Goal: Transaction & Acquisition: Purchase product/service

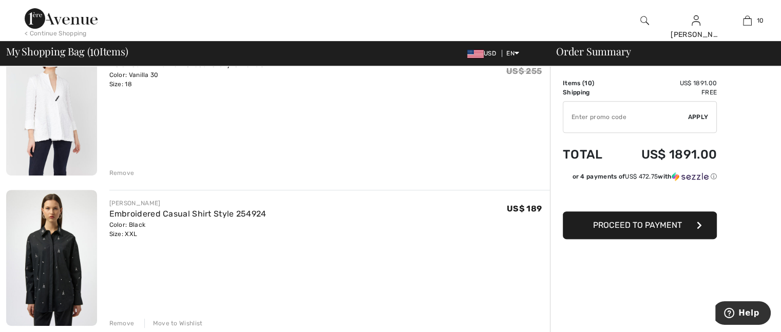
scroll to position [462, 0]
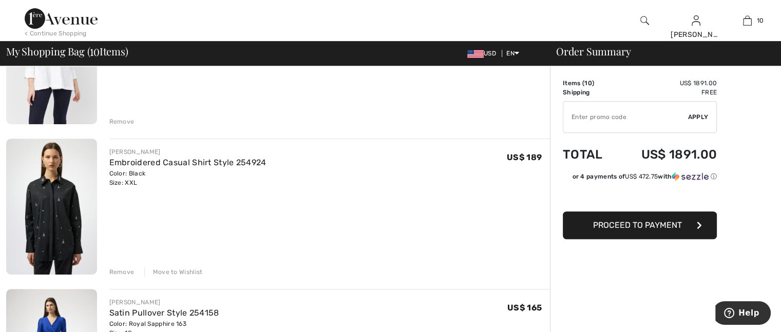
click at [122, 121] on div "Remove" at bounding box center [121, 121] width 25 height 9
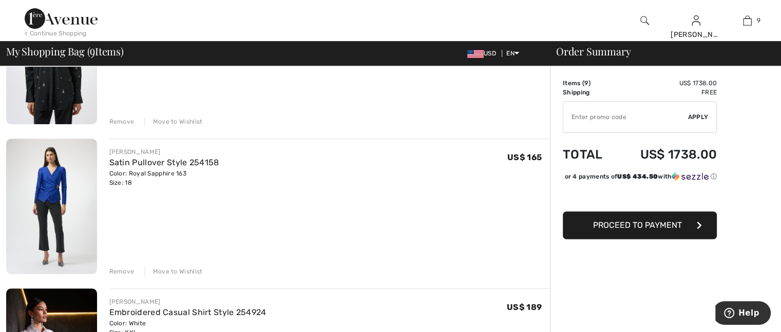
scroll to position [450, 0]
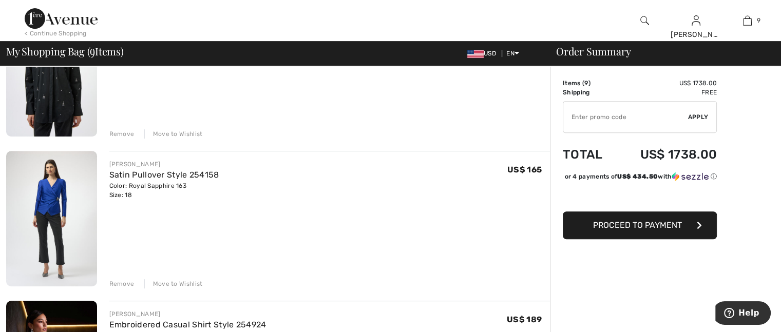
click at [189, 133] on div "Move to Wishlist" at bounding box center [173, 133] width 59 height 9
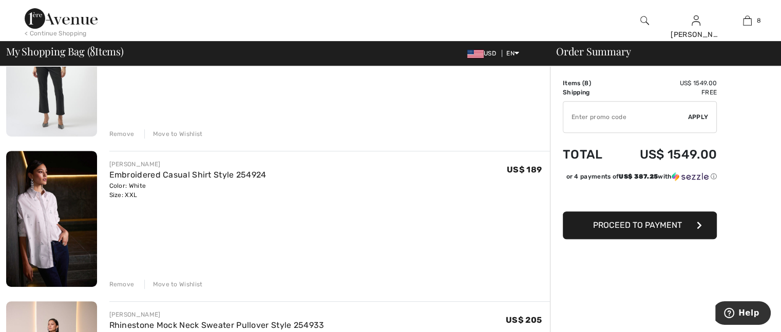
scroll to position [436, 0]
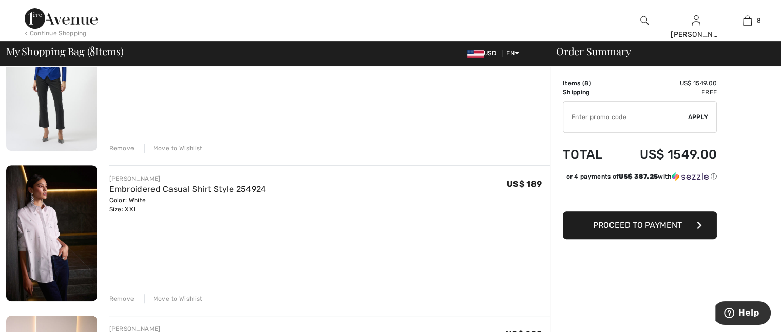
click at [181, 146] on div "Move to Wishlist" at bounding box center [173, 148] width 59 height 9
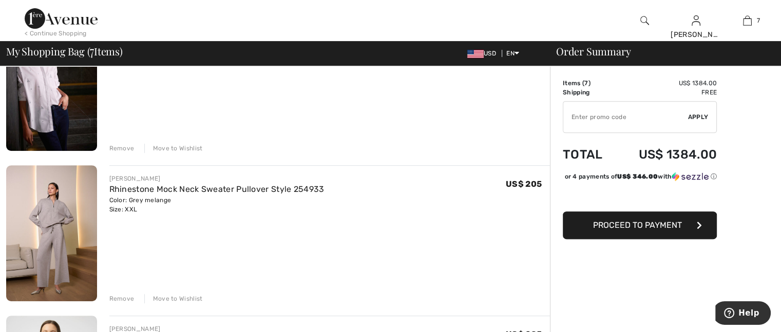
scroll to position [423, 0]
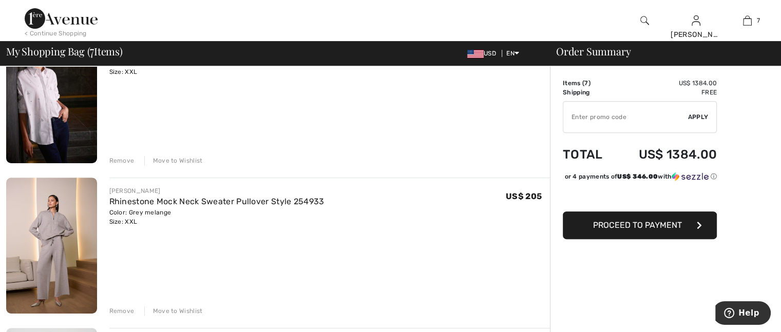
click at [189, 157] on div "Move to Wishlist" at bounding box center [173, 160] width 59 height 9
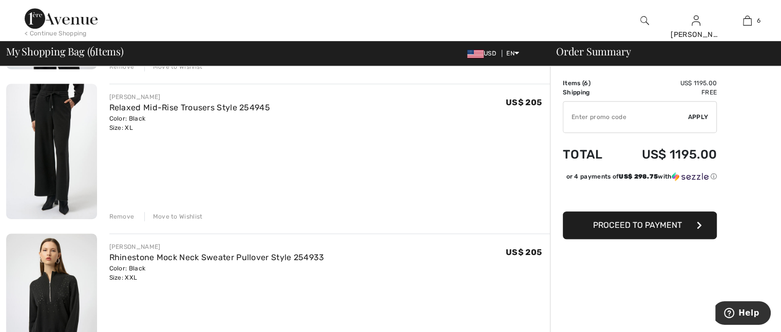
scroll to position [771, 0]
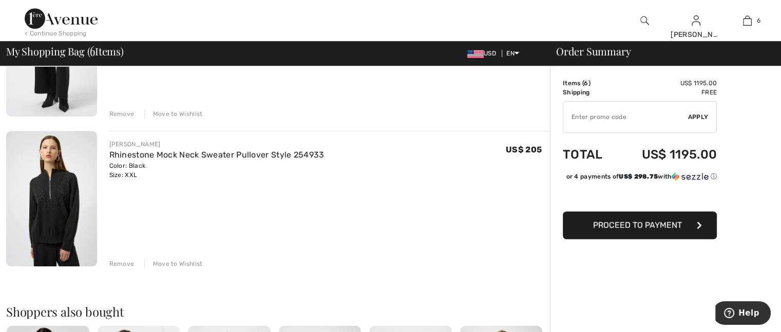
click at [126, 260] on div "Remove" at bounding box center [121, 263] width 25 height 9
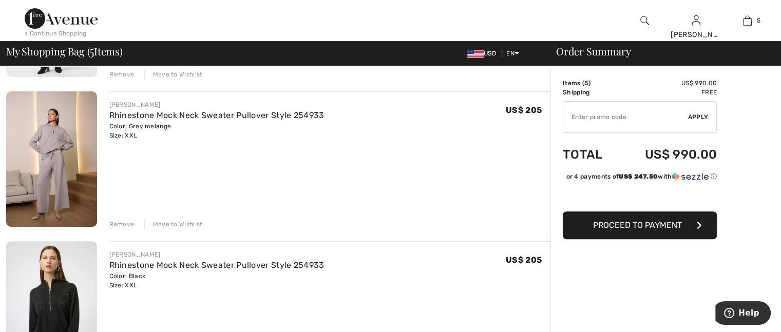
scroll to position [308, 0]
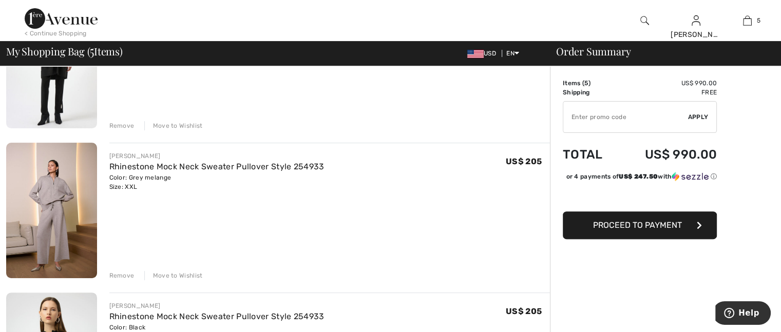
click at [594, 120] on input "TEXT" at bounding box center [626, 117] width 125 height 31
click at [629, 117] on input "TEXT" at bounding box center [626, 117] width 125 height 31
click at [699, 116] on span "Apply" at bounding box center [698, 117] width 21 height 9
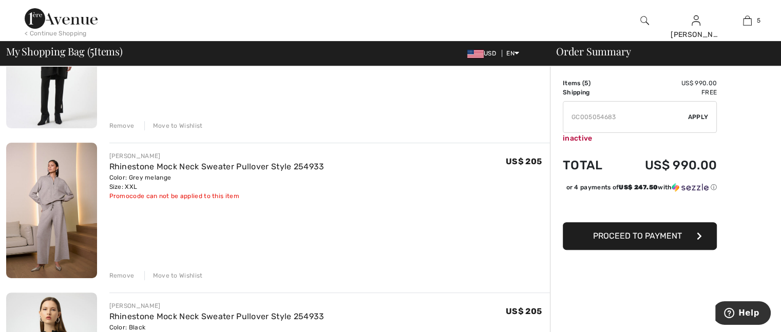
click at [619, 117] on input "TEXT" at bounding box center [626, 117] width 125 height 31
type input "GC005054683"
click at [698, 116] on span "Apply" at bounding box center [698, 117] width 21 height 9
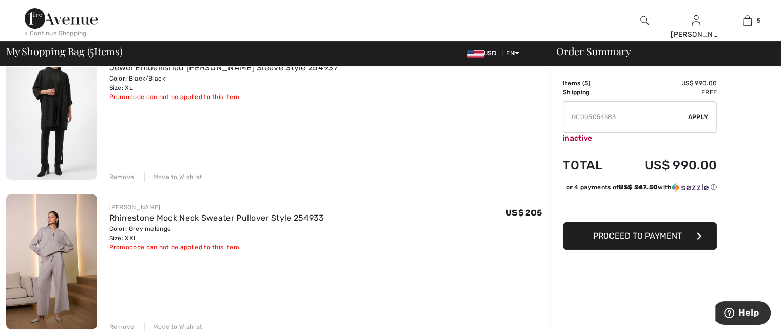
scroll to position [205, 0]
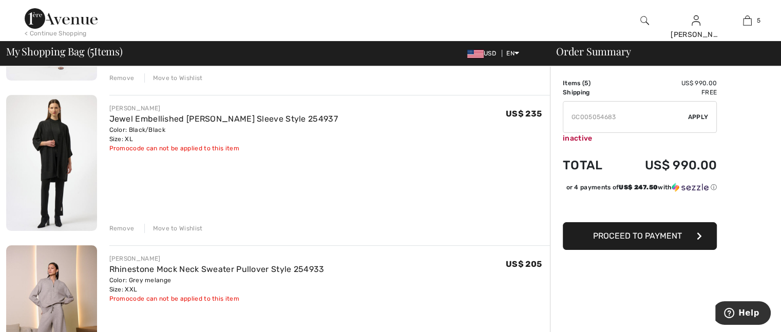
click at [181, 228] on div "Move to Wishlist" at bounding box center [173, 228] width 59 height 9
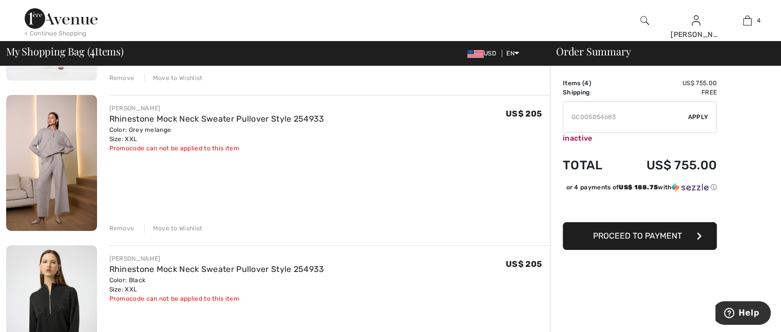
scroll to position [51, 0]
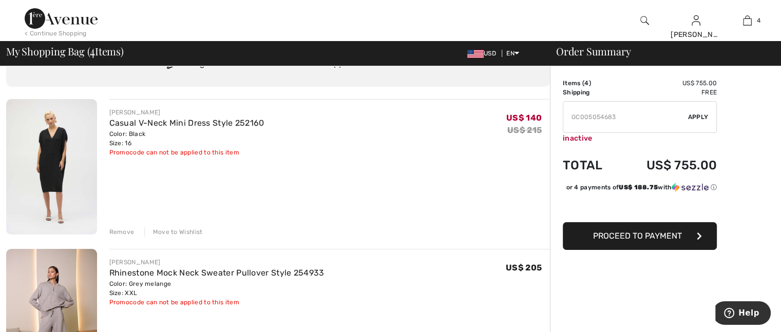
click at [700, 116] on span "Apply" at bounding box center [698, 117] width 21 height 9
click at [634, 240] on span "Proceed to Payment" at bounding box center [637, 236] width 89 height 10
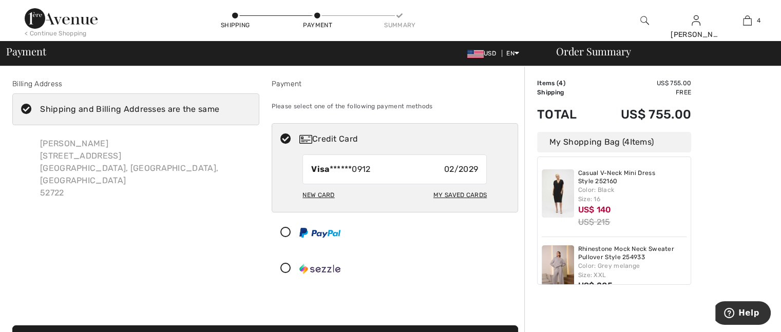
click at [462, 192] on div "My Saved Cards" at bounding box center [460, 194] width 53 height 17
radio input "true"
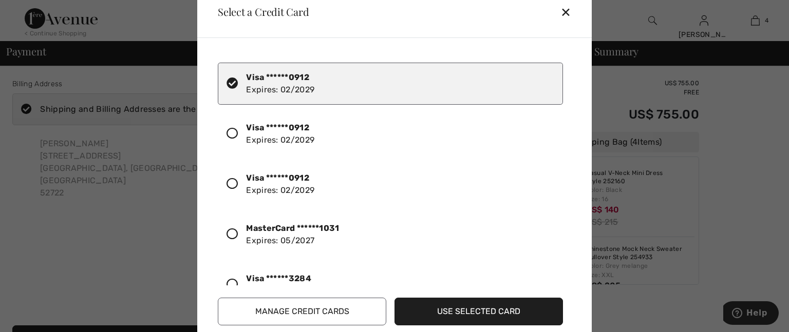
click at [230, 231] on icon at bounding box center [232, 234] width 11 height 11
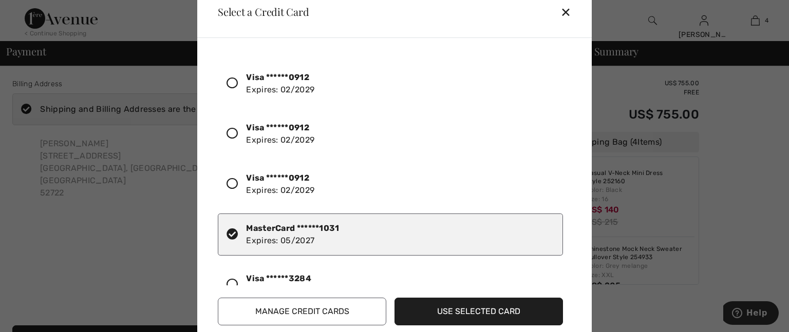
click at [438, 310] on button "Use Selected Card" at bounding box center [479, 312] width 169 height 28
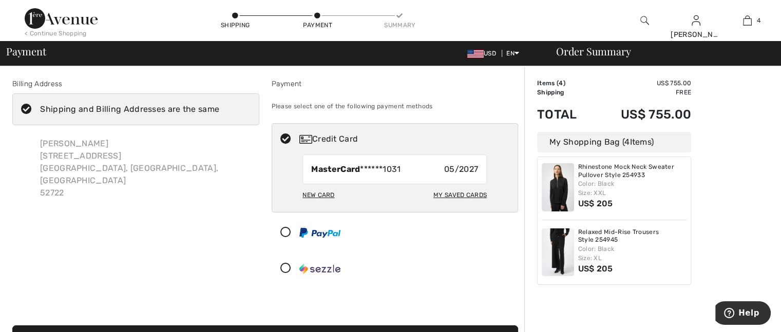
scroll to position [103, 0]
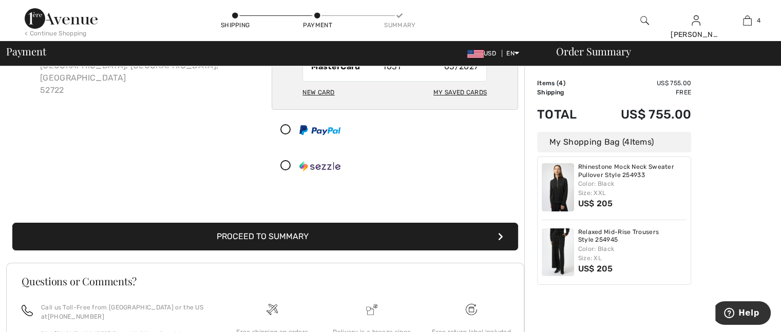
click at [355, 236] on button "Proceed to Summary" at bounding box center [265, 237] width 506 height 28
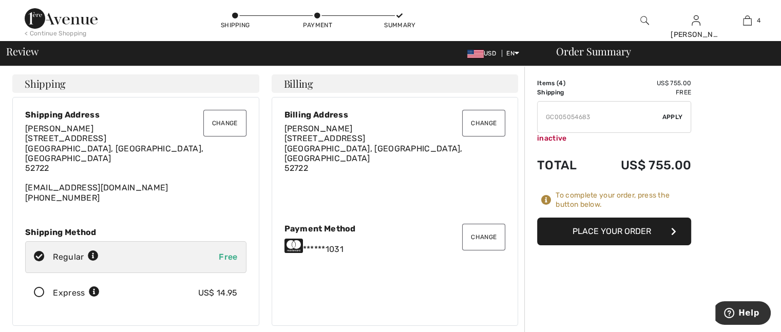
click at [621, 236] on button "Place Your Order" at bounding box center [614, 232] width 154 height 28
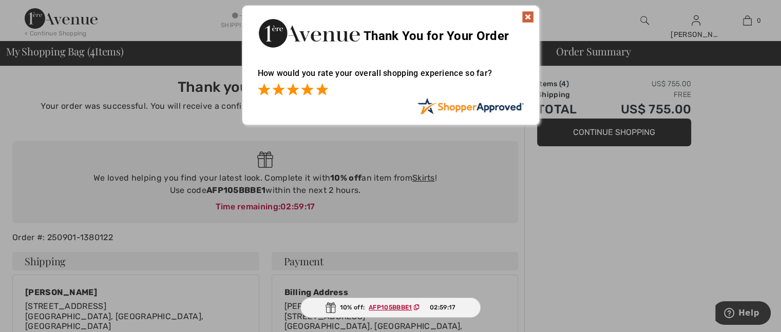
click at [321, 86] on span at bounding box center [322, 89] width 12 height 12
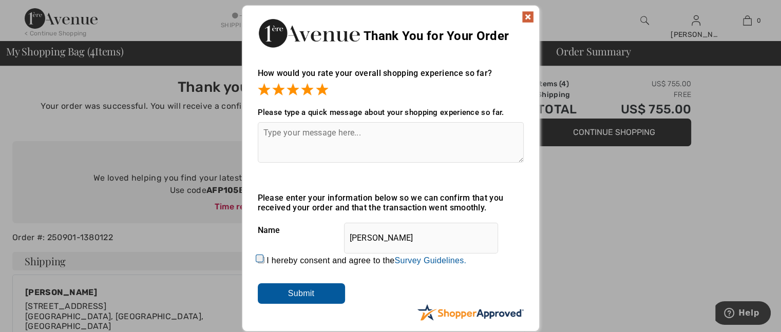
click at [258, 259] on input "I hereby consent and agree to the By submitting a review, you grant permission …" at bounding box center [261, 260] width 7 height 7
checkbox input "true"
click at [298, 295] on input "Submit" at bounding box center [301, 294] width 87 height 21
click at [529, 14] on img at bounding box center [528, 17] width 12 height 12
